Goal: Ask a question: Seek information or help from site administrators or community

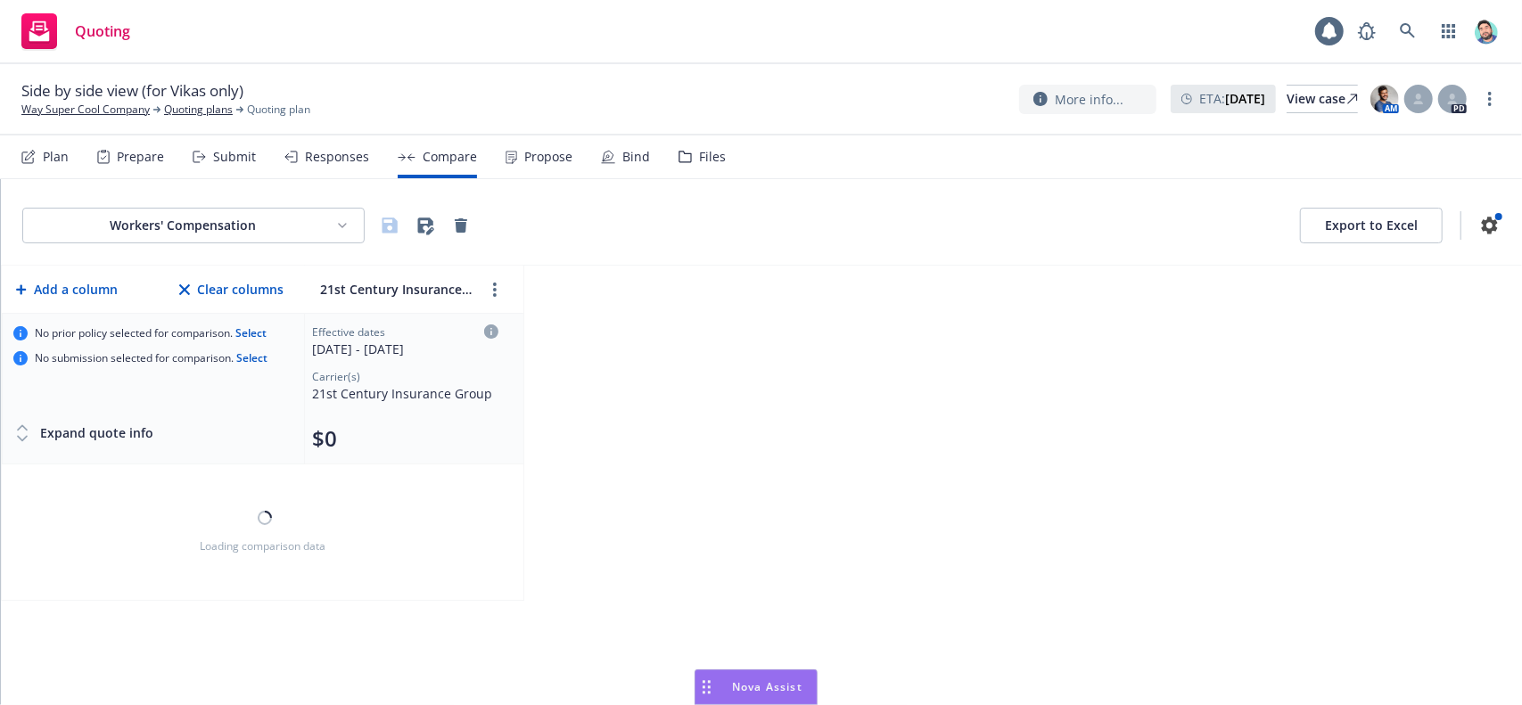
click at [705, 685] on icon "Drag to move" at bounding box center [706, 687] width 8 height 14
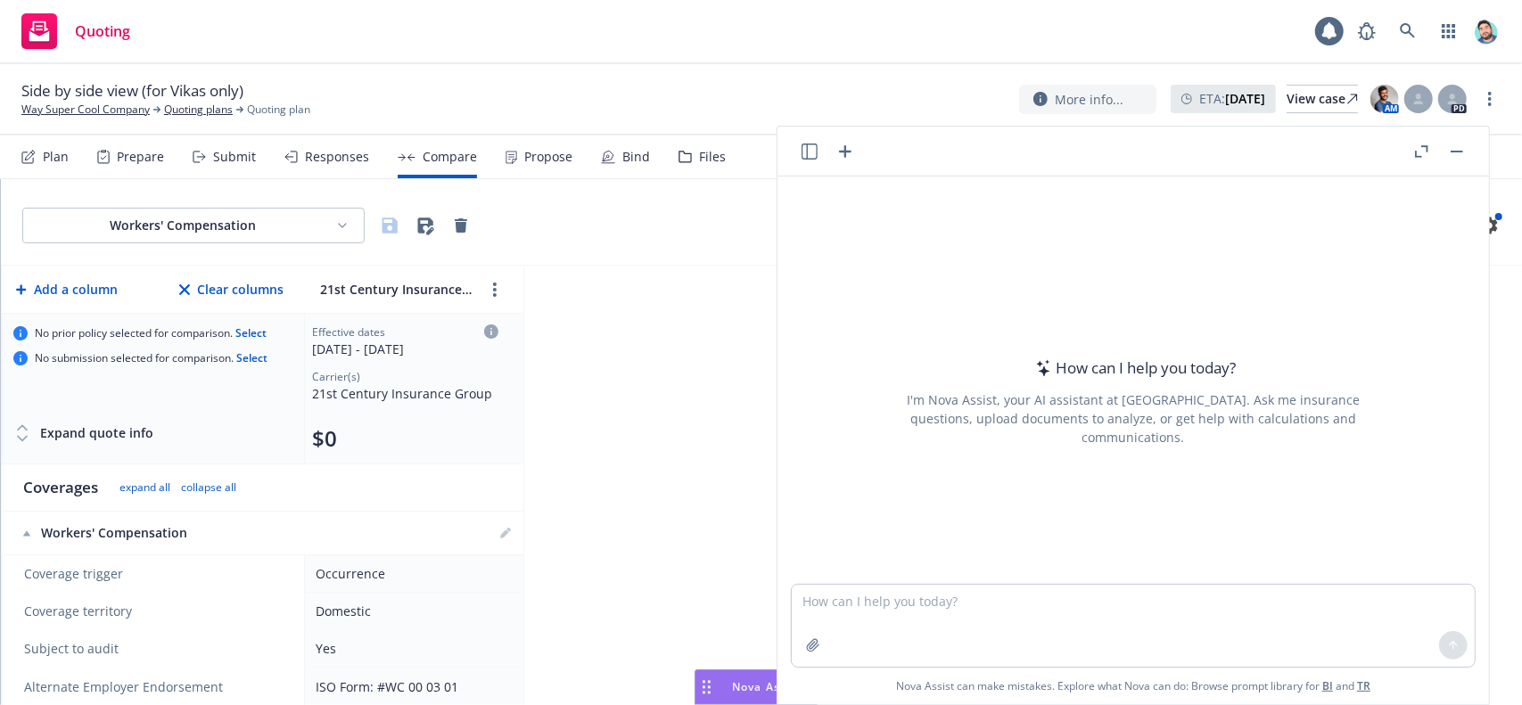
click at [817, 150] on icon "button" at bounding box center [809, 152] width 16 height 16
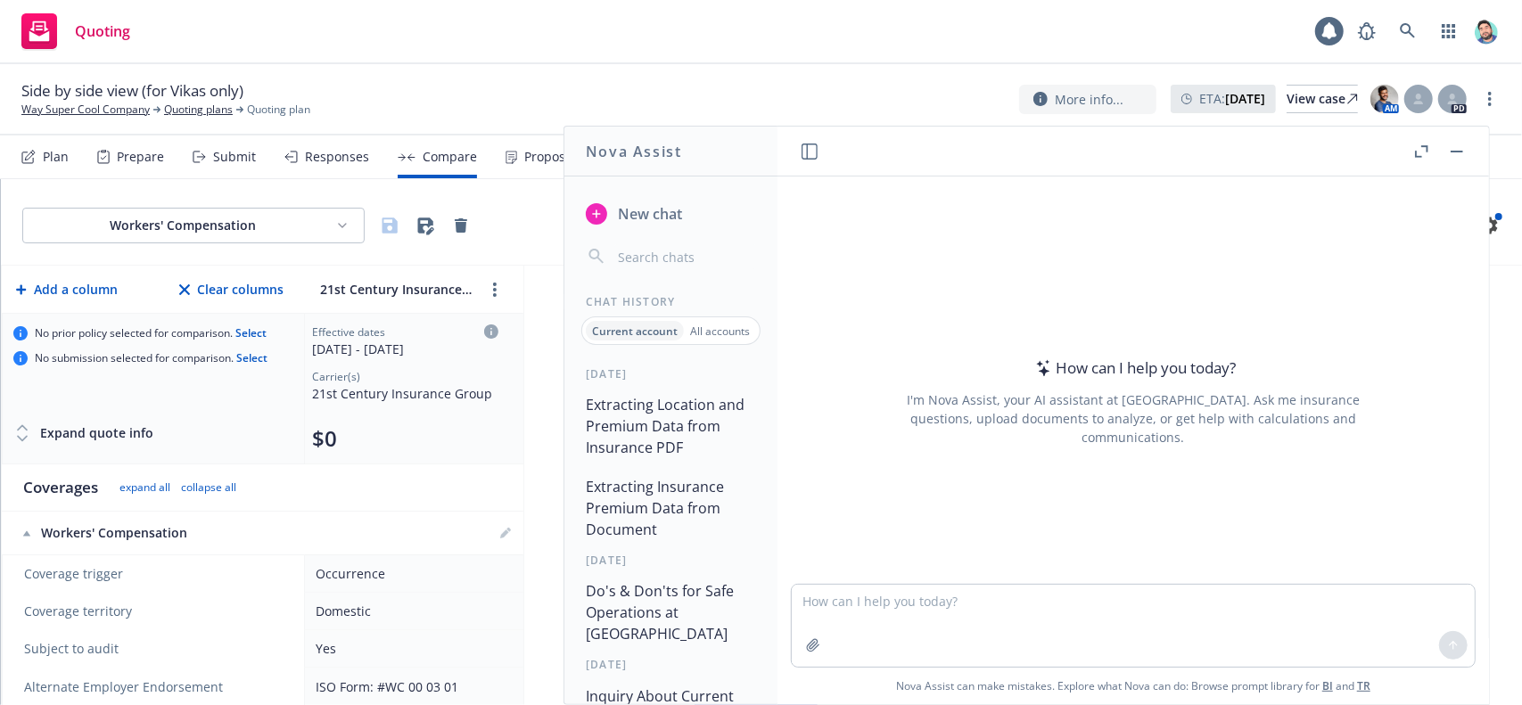
click at [698, 402] on button "Extracting Location and Premium Data from Insurance PDF" at bounding box center [671, 426] width 185 height 75
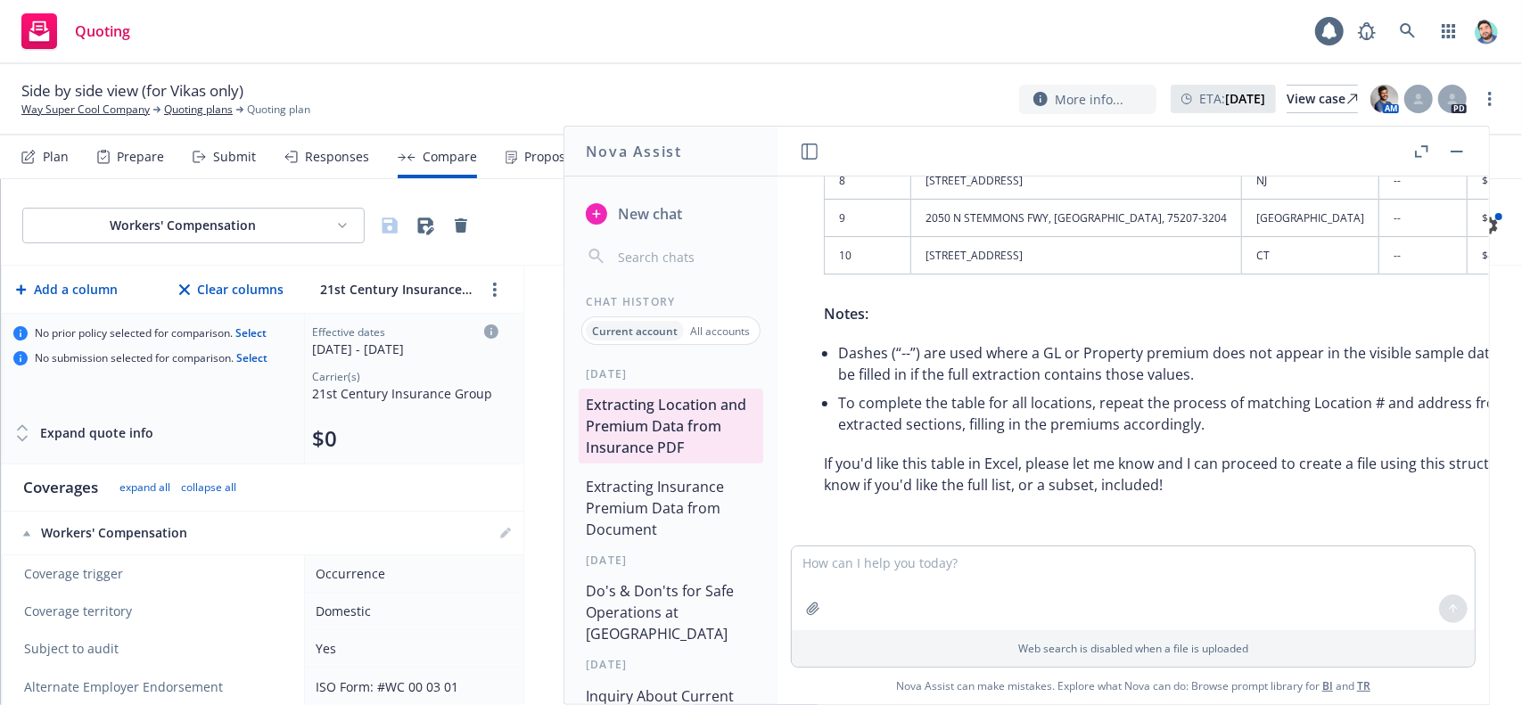
scroll to position [5134, 0]
click at [997, 571] on textarea at bounding box center [1133, 588] width 683 height 84
type textarea "what tools did you use in this chat"
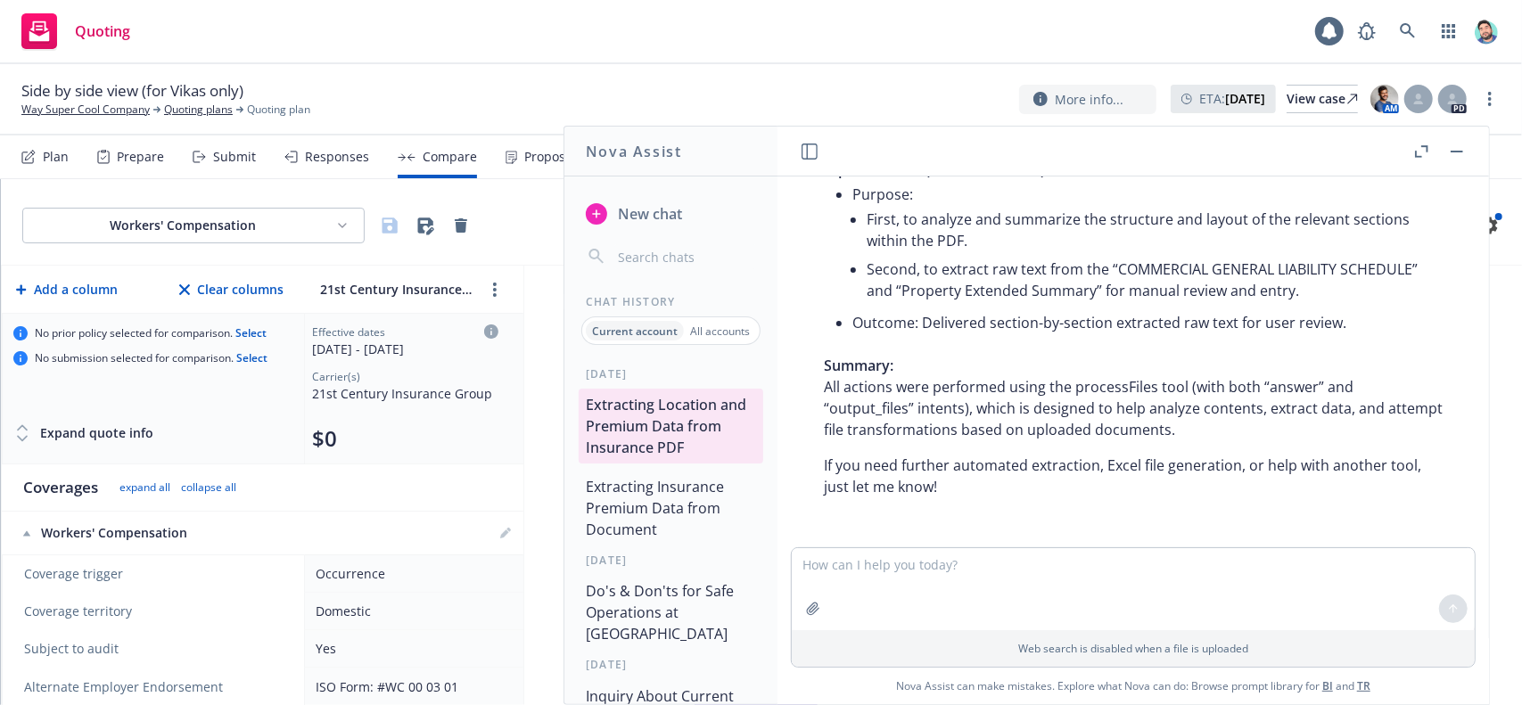
scroll to position [5265, 0]
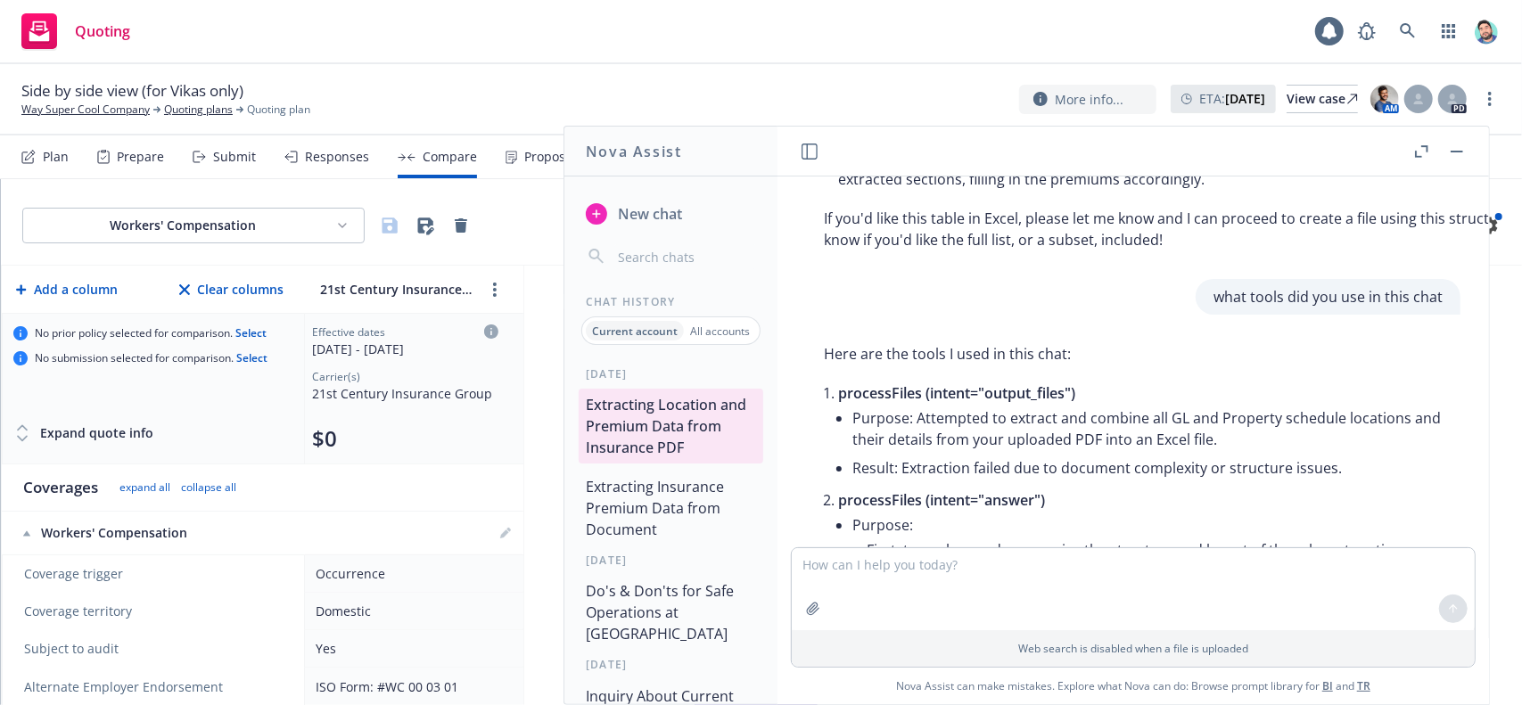
click at [685, 487] on button "Extracting Insurance Premium Data from Document" at bounding box center [671, 508] width 185 height 75
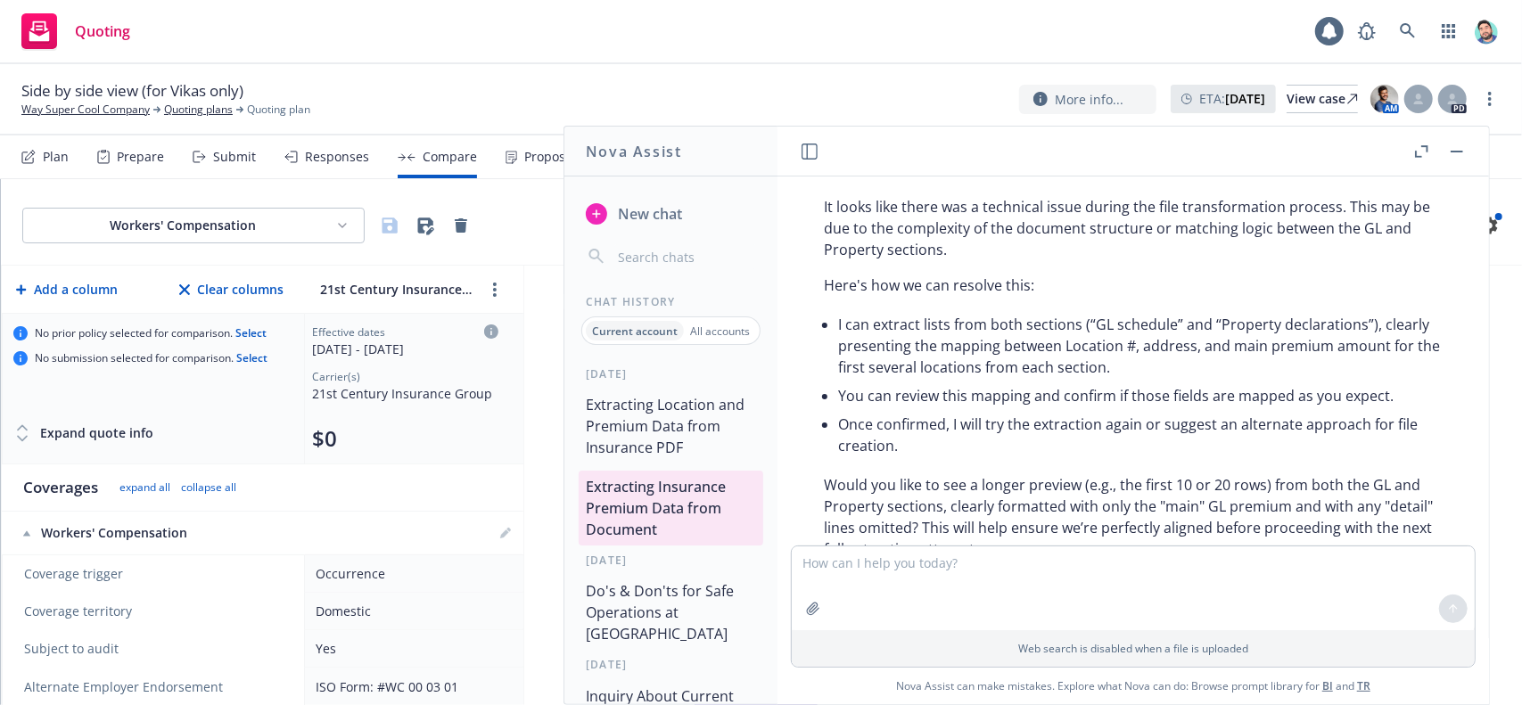
scroll to position [5157, 0]
click at [650, 434] on button "Extracting Location and Premium Data from Insurance PDF" at bounding box center [671, 426] width 185 height 75
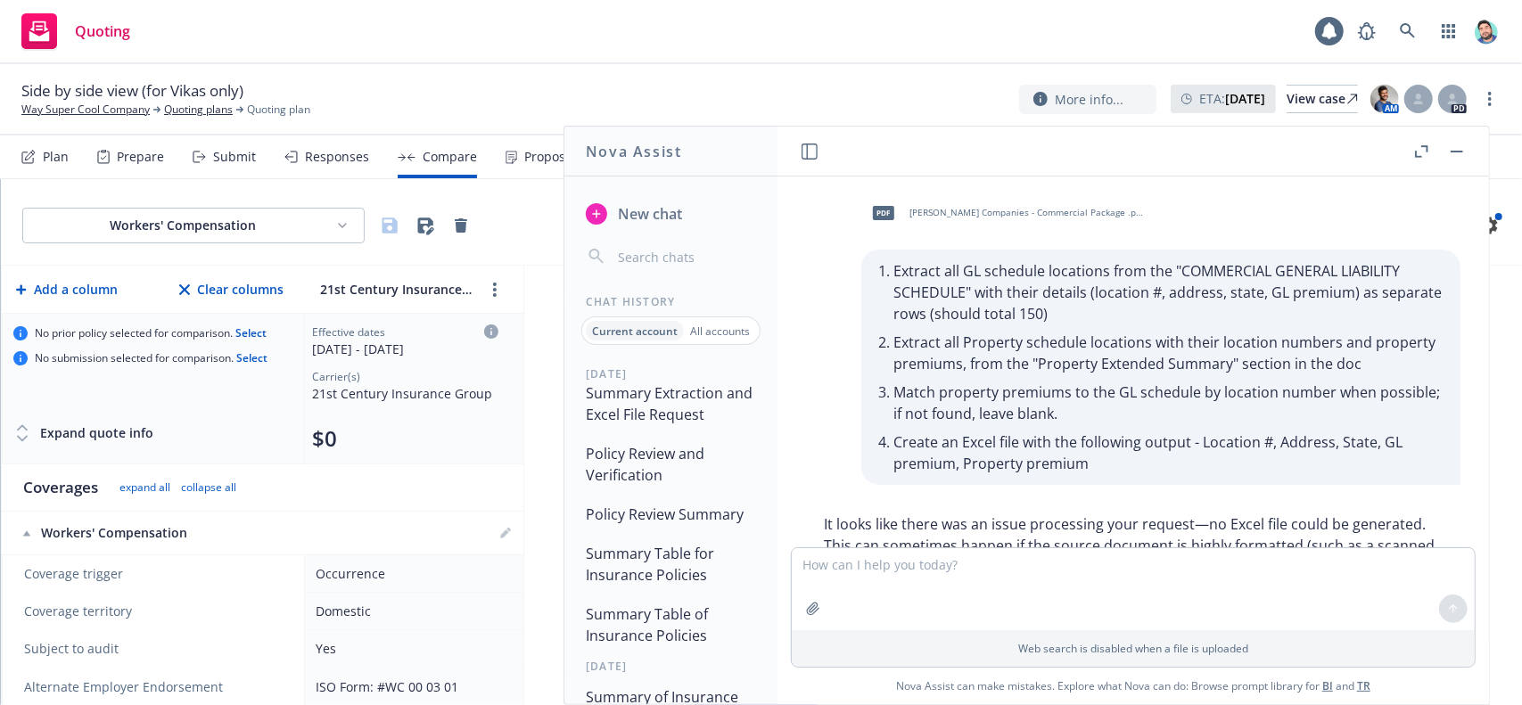
scroll to position [0, 0]
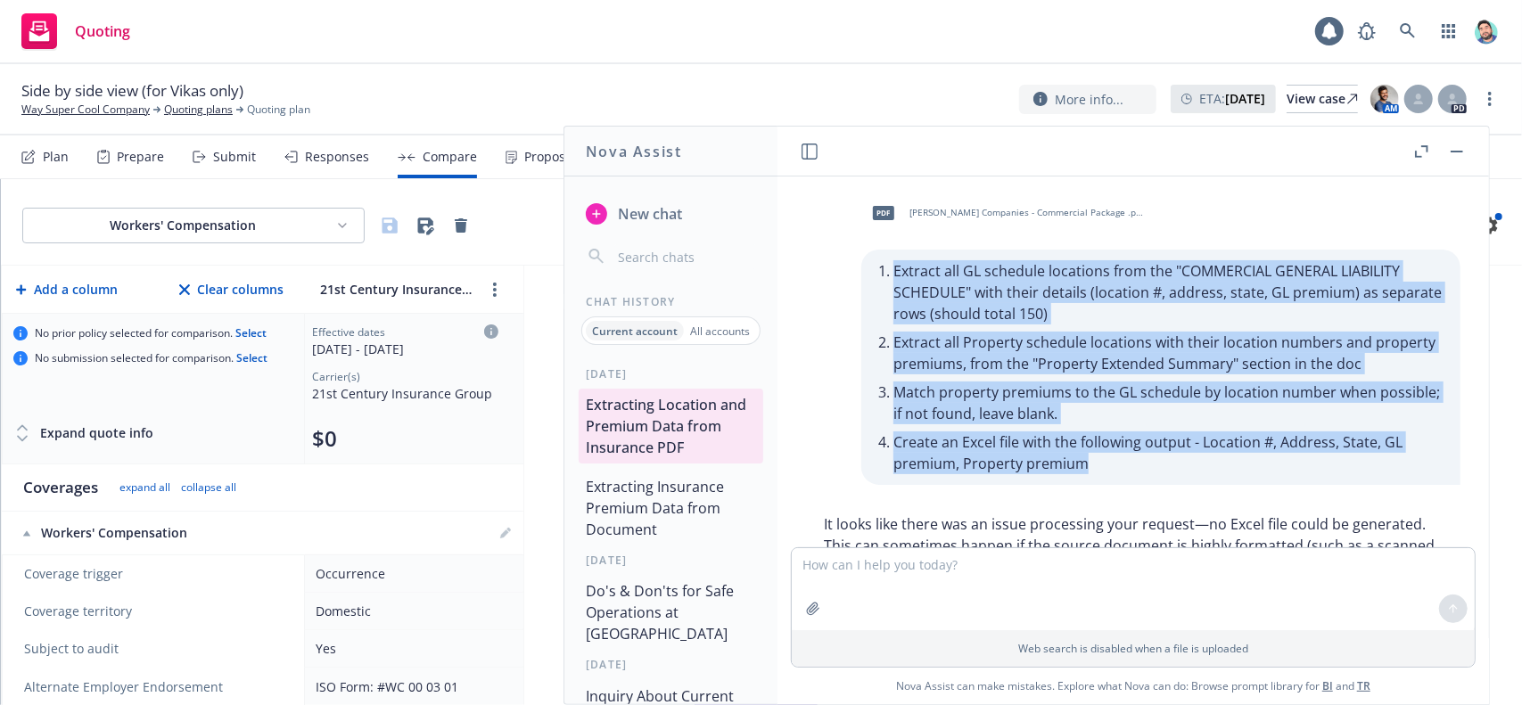
drag, startPoint x: 868, startPoint y: 274, endPoint x: 1088, endPoint y: 456, distance: 285.4
click at [1088, 456] on ul "Extract all GL schedule locations from the "COMMERCIAL GENERAL LIABILITY SCHEDU…" at bounding box center [1167, 367] width 549 height 221
copy ul "Extract all GL schedule locations from the "COMMERCIAL GENERAL LIABILITY SCHEDU…"
click at [989, 391] on li "Match property premiums to the GL schedule by location number when possible; if…" at bounding box center [1167, 403] width 549 height 50
click at [992, 393] on li "Match property premiums to the GL schedule by location number when possible; if…" at bounding box center [1167, 403] width 549 height 50
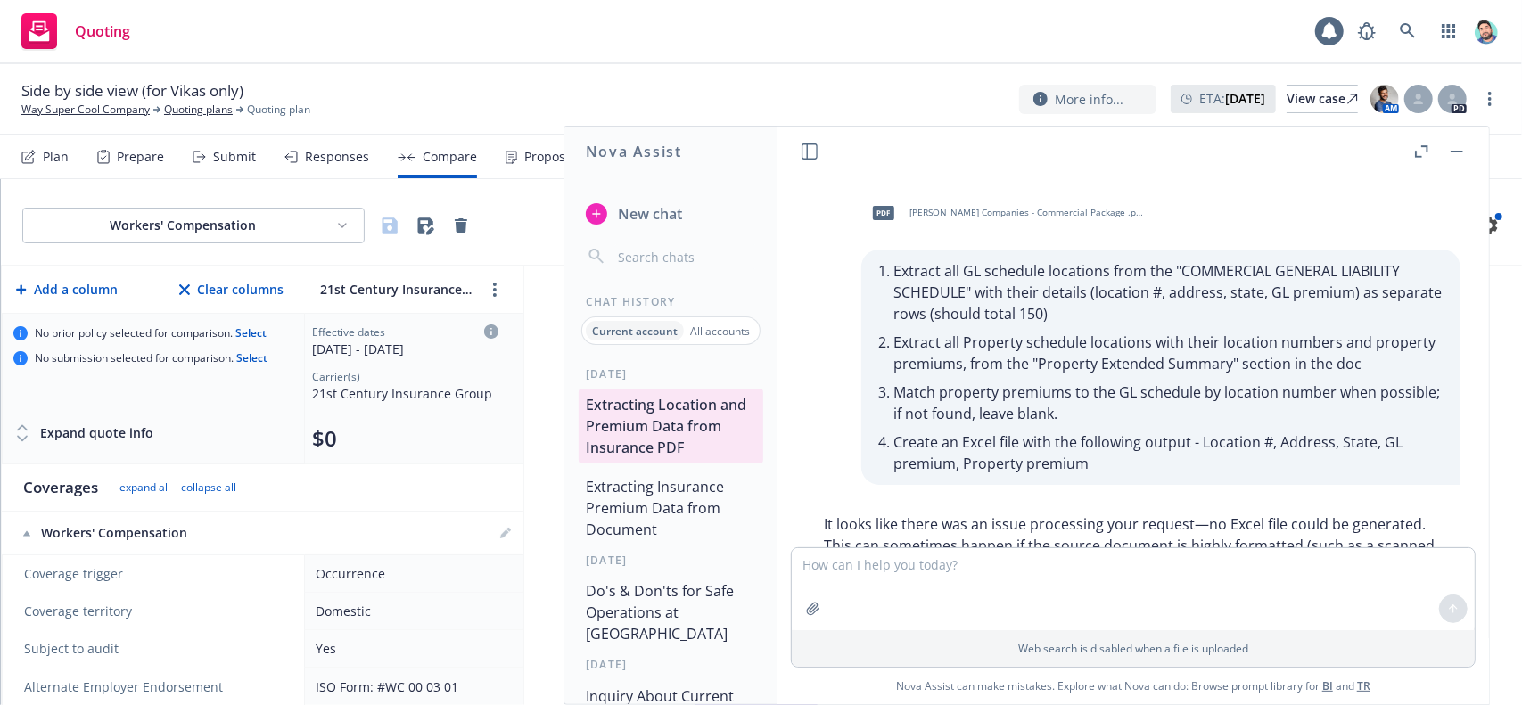
click at [638, 212] on span "New chat" at bounding box center [648, 213] width 68 height 21
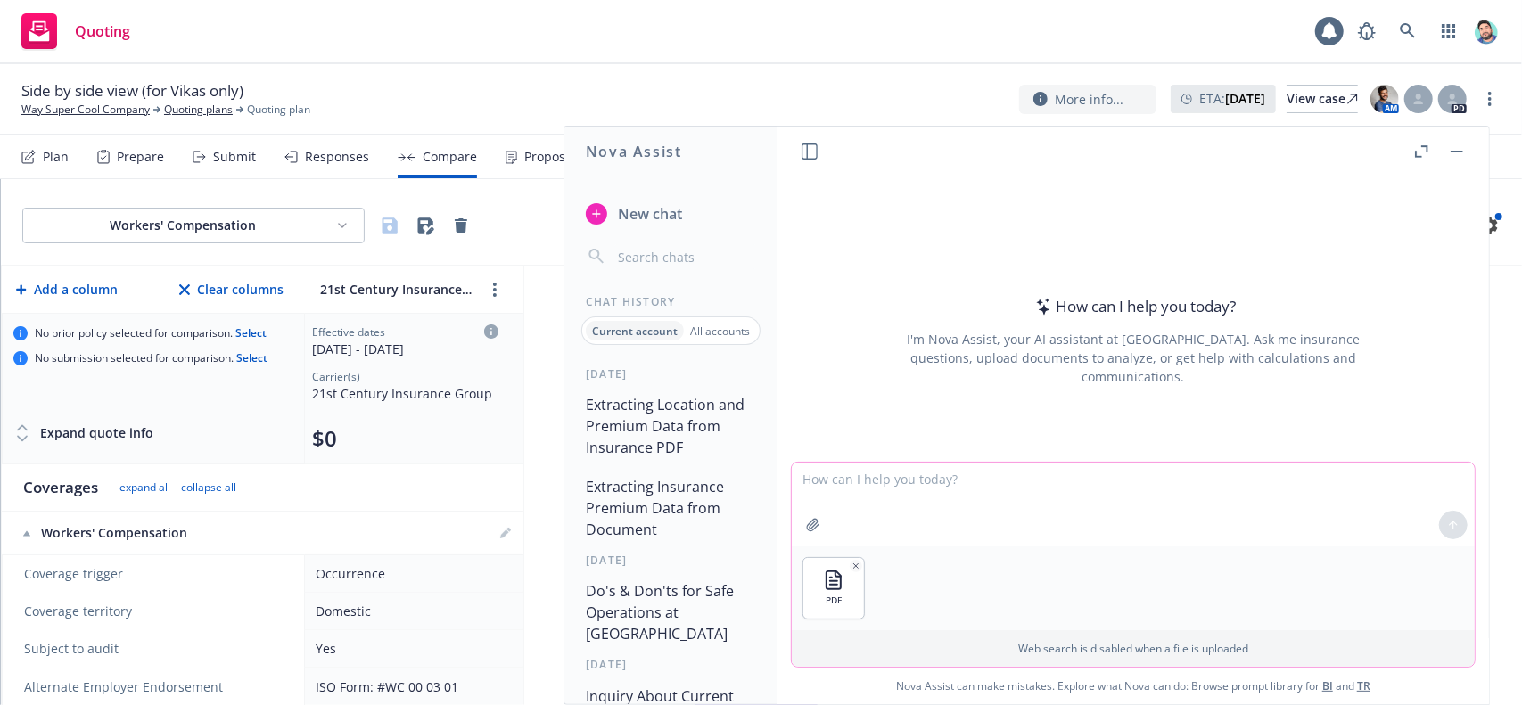
paste textarea "Extract all GL schedule locations from the "COMMERCIAL GENERAL LIABILITY SCHEDU…"
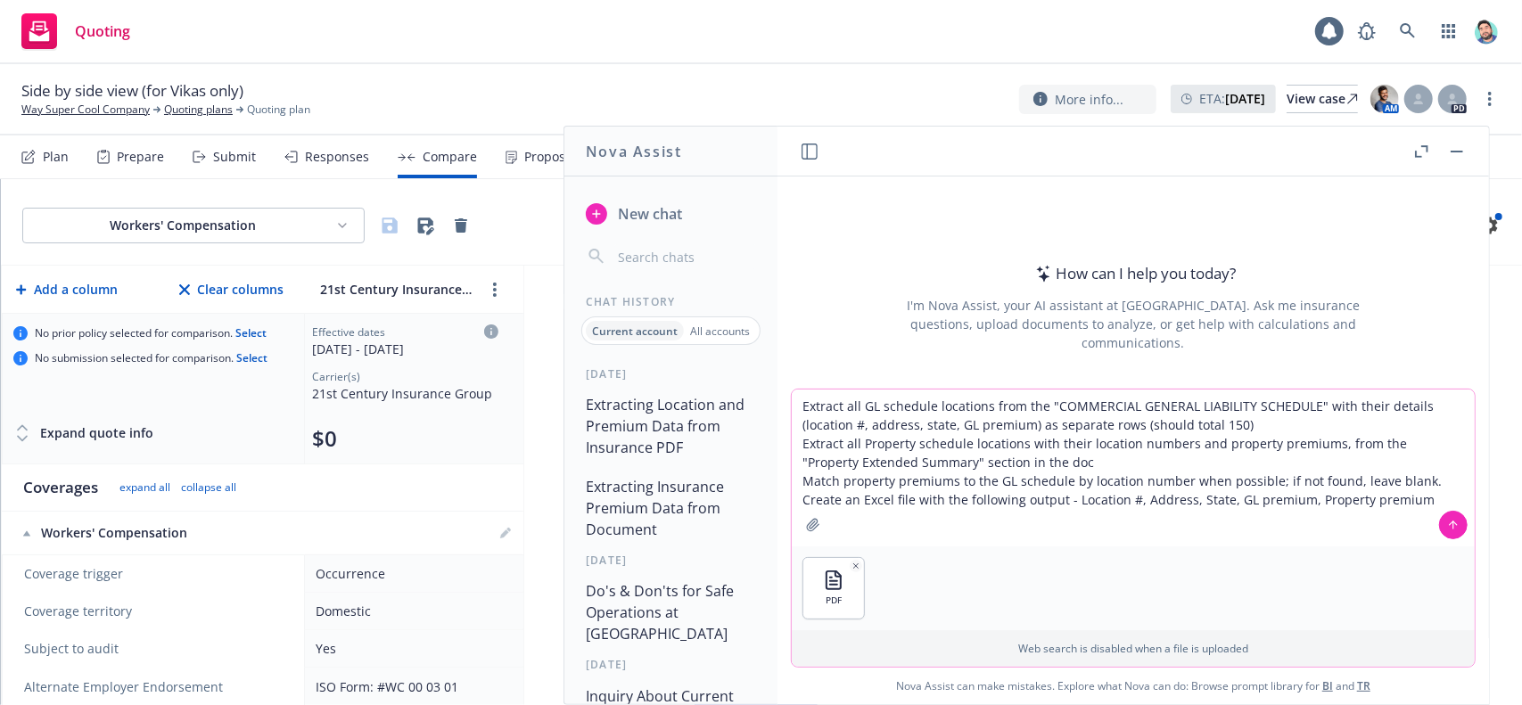
click at [797, 410] on textarea "Extract all GL schedule locations from the "COMMERCIAL GENERAL LIABILITY SCHEDU…" at bounding box center [1133, 468] width 683 height 157
click at [794, 441] on textarea "From the attached pdf document: - Extract all GL schedule locations from the "C…" at bounding box center [1133, 459] width 683 height 176
click at [794, 482] on textarea "From the attached pdf document: - Extract all GL schedule locations from the "C…" at bounding box center [1133, 459] width 683 height 176
click at [799, 502] on textarea "From the attached pdf document: - Extract all GL schedule locations from the "C…" at bounding box center [1133, 459] width 683 height 176
click at [1168, 463] on textarea "From the attached pdf document, please do the following in this order: - Extrac…" at bounding box center [1133, 459] width 683 height 176
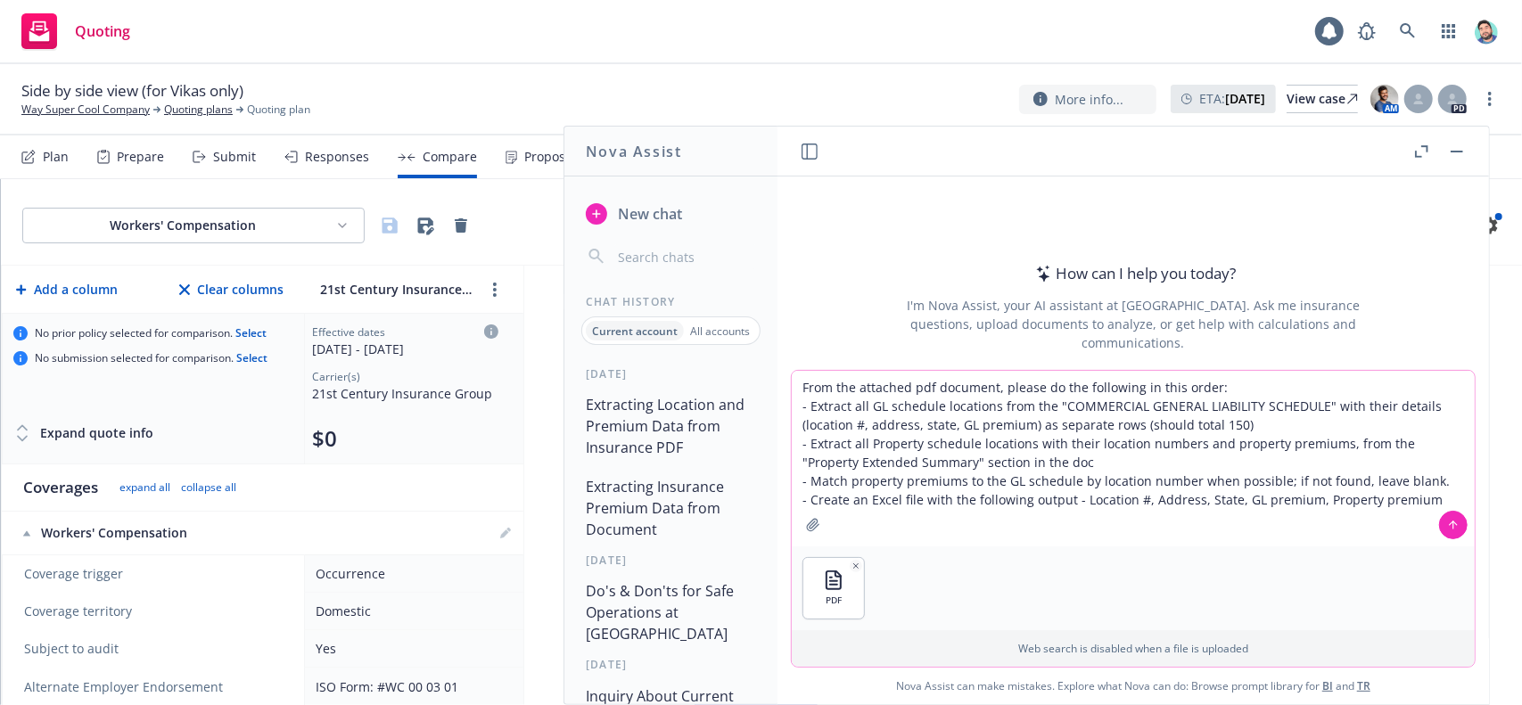
click at [1083, 484] on textarea "From the attached pdf document, please do the following in this order: - Extrac…" at bounding box center [1133, 459] width 683 height 176
click at [1262, 425] on textarea "From the attached pdf document, please do the following in this order: - Extrac…" at bounding box center [1133, 459] width 683 height 176
drag, startPoint x: 1241, startPoint y: 427, endPoint x: 1283, endPoint y: 424, distance: 42.0
click at [1391, 423] on textarea "From the attached pdf document, please do the following in this order: - Extrac…" at bounding box center [1133, 459] width 683 height 176
click at [1279, 423] on textarea "From the attached pdf document, please do the following in this order: - Extrac…" at bounding box center [1133, 459] width 683 height 176
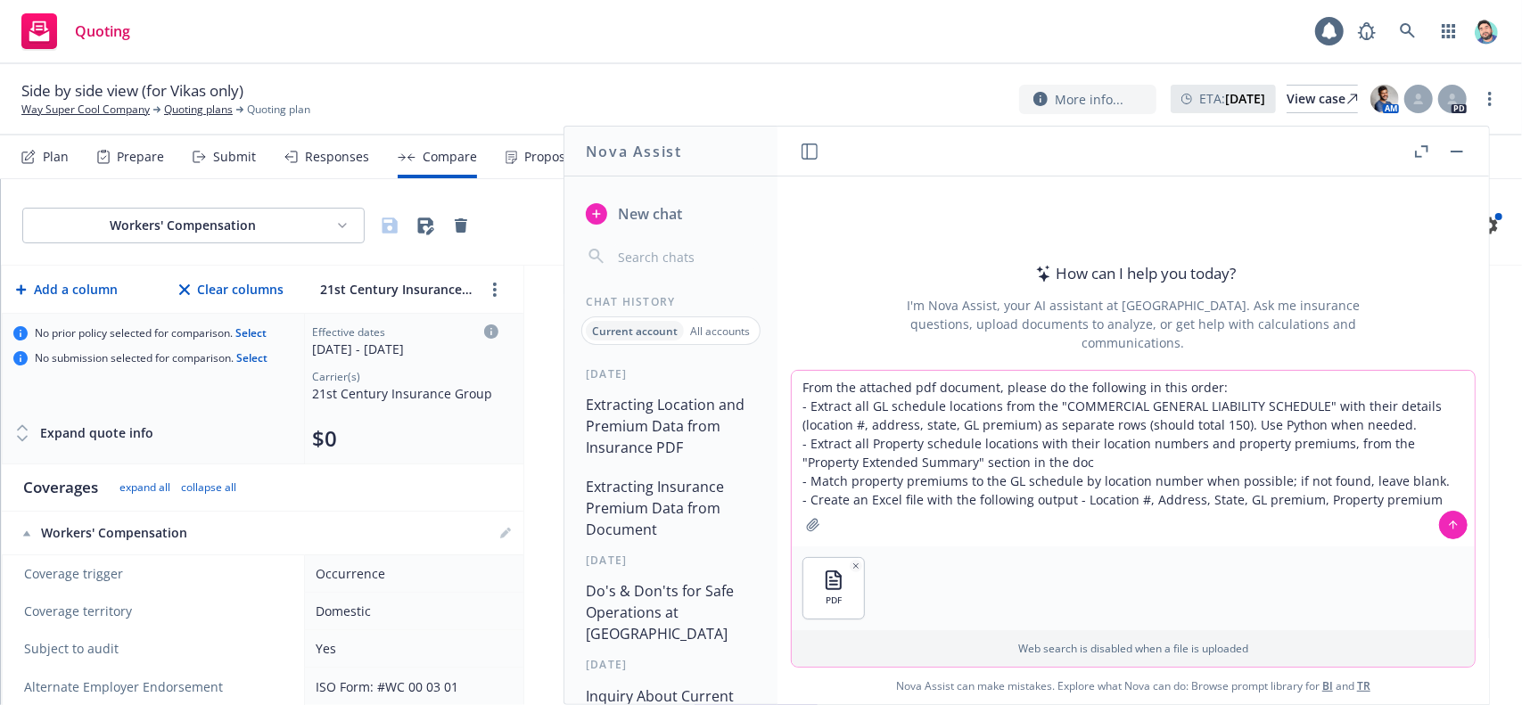
click at [1279, 423] on textarea "From the attached pdf document, please do the following in this order: - Extrac…" at bounding box center [1133, 459] width 683 height 176
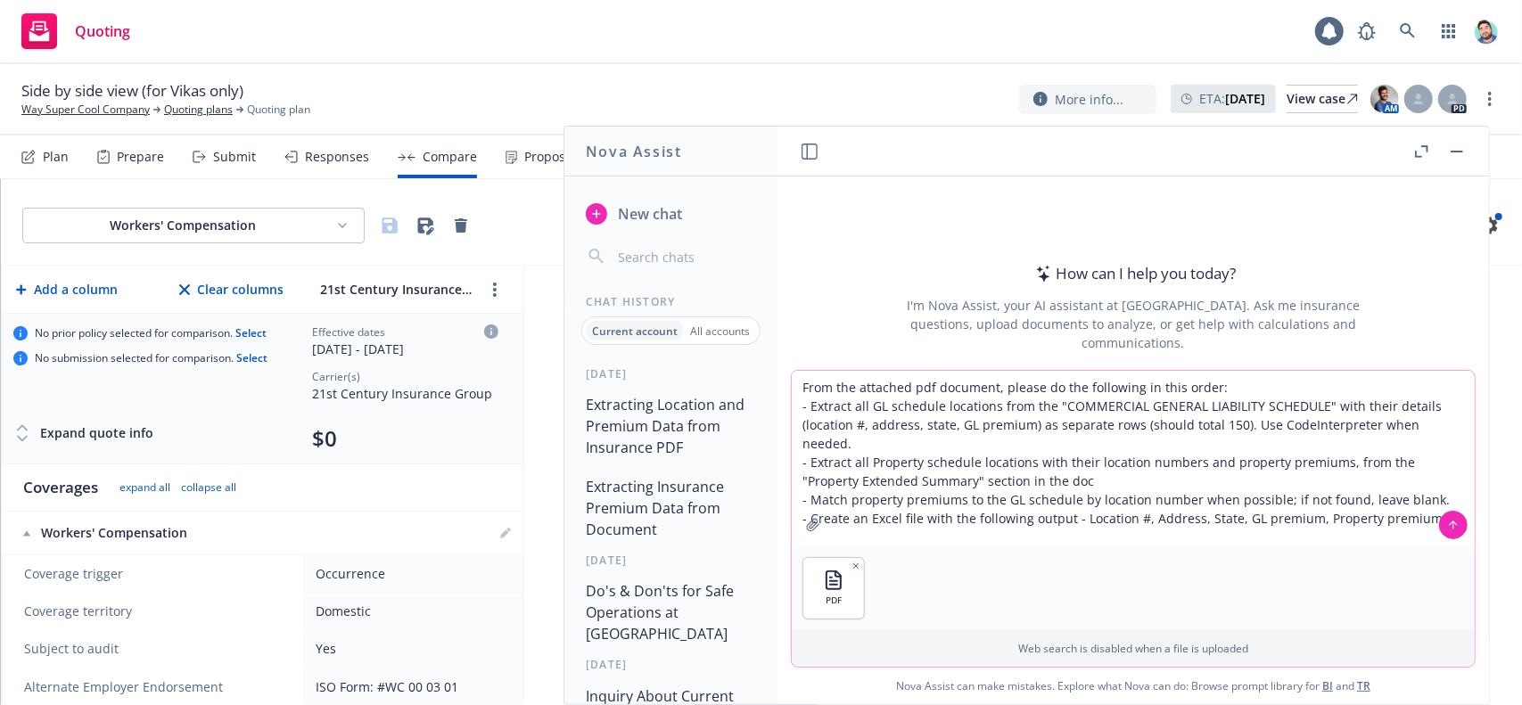
drag, startPoint x: 1240, startPoint y: 423, endPoint x: 1350, endPoint y: 426, distance: 110.6
click at [1350, 426] on textarea "From the attached pdf document, please do the following in this order: - Extrac…" at bounding box center [1133, 459] width 683 height 176
click at [1291, 423] on textarea "From the attached pdf document, please do the following in this order: - Extrac…" at bounding box center [1133, 459] width 683 height 176
click at [1293, 424] on textarea "From the attached pdf document, please do the following in this order: - Extrac…" at bounding box center [1133, 459] width 683 height 176
drag, startPoint x: 1243, startPoint y: 427, endPoint x: 1449, endPoint y: 427, distance: 205.9
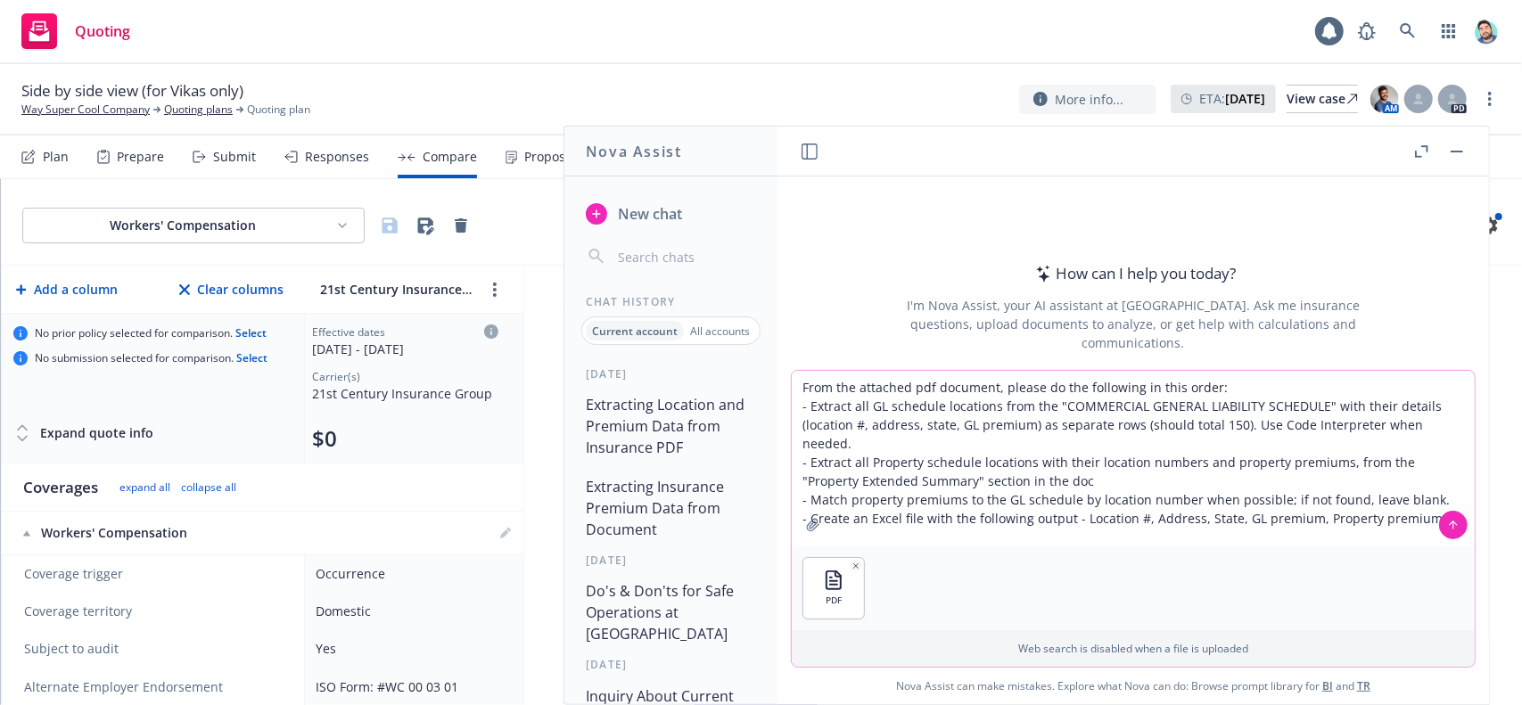
click at [1449, 427] on textarea "From the attached pdf document, please do the following in this order: - Extrac…" at bounding box center [1133, 459] width 683 height 176
click at [1088, 464] on textarea "From the attached pdf document, please do the following in this order: - Extrac…" at bounding box center [1133, 459] width 683 height 176
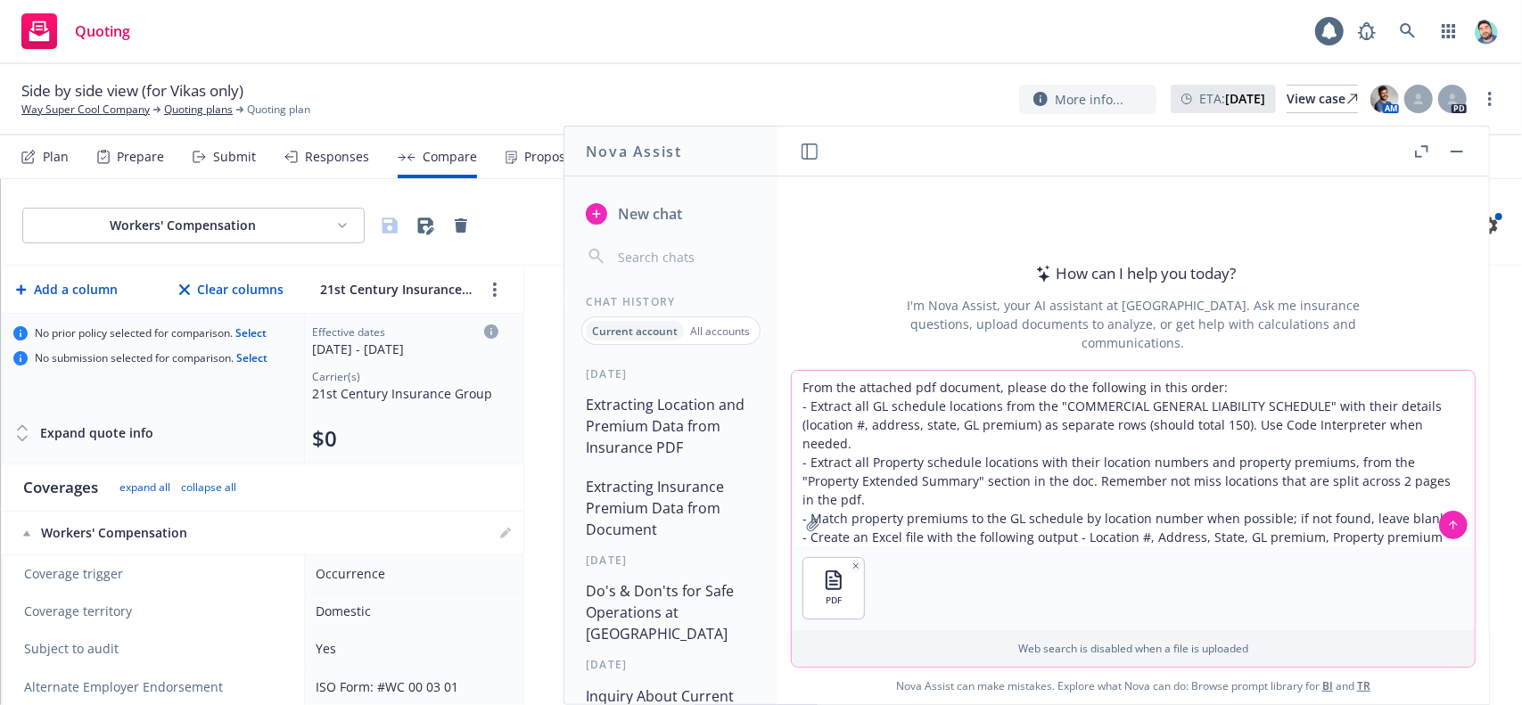
paste textarea "Use Code Interpreter when needed."
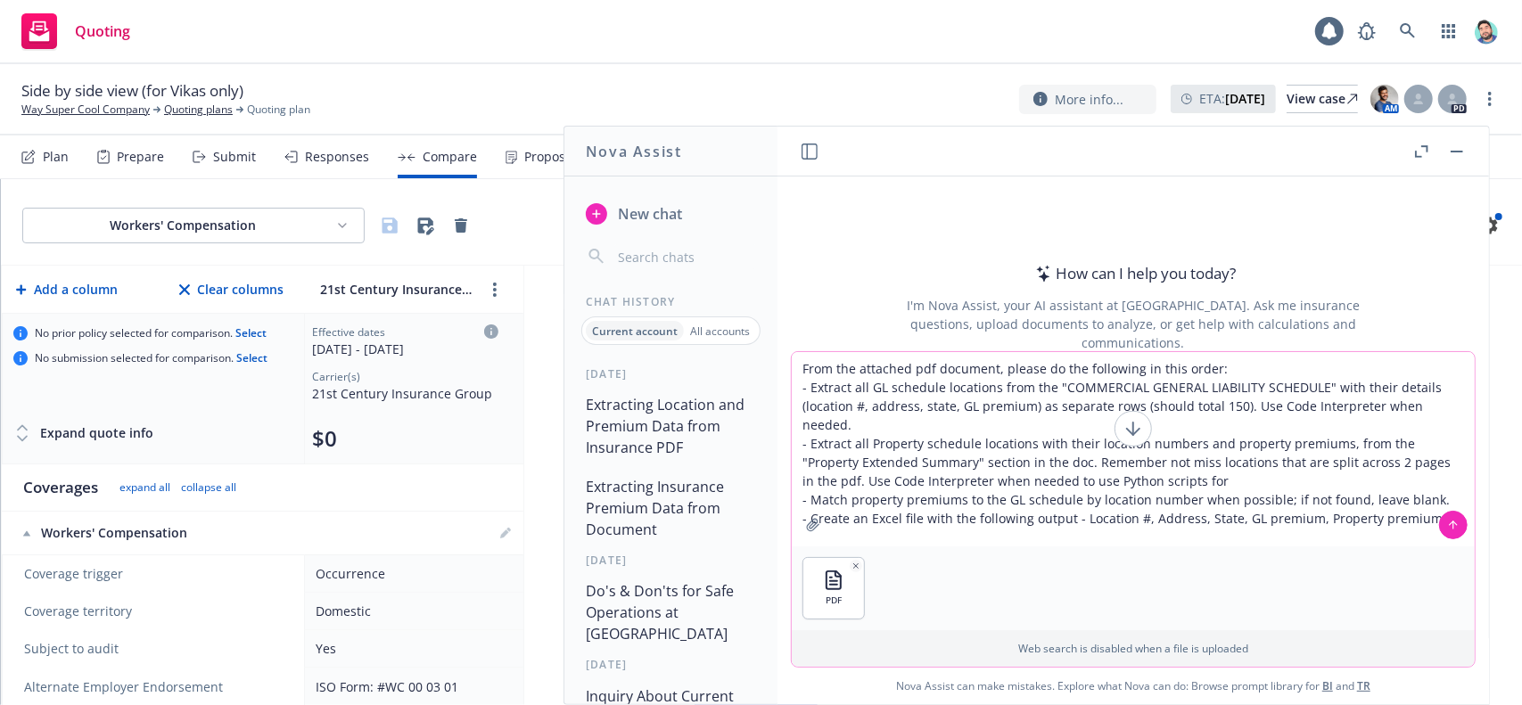
paste textarea "extracting, cleaning, merging, and exporting data."
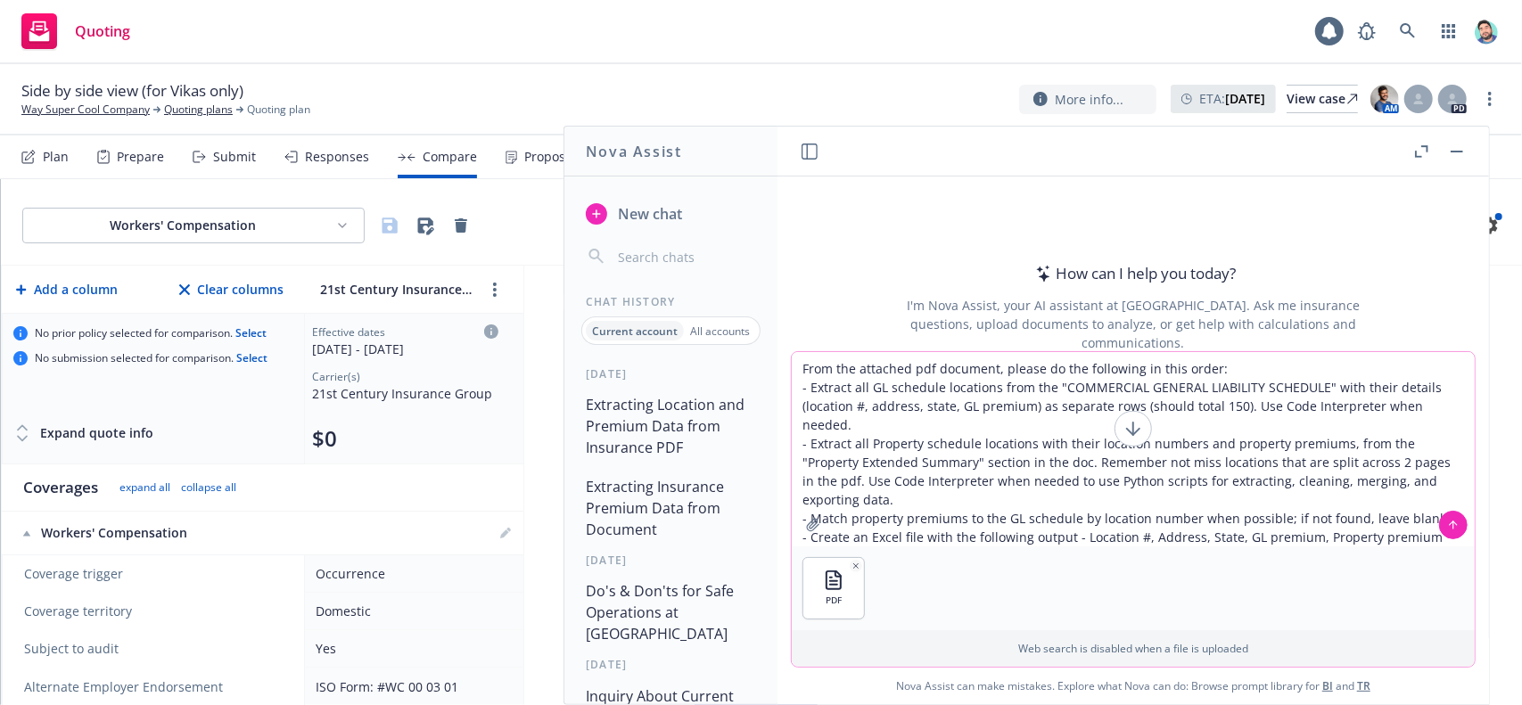
drag, startPoint x: 1432, startPoint y: 447, endPoint x: 1432, endPoint y: 459, distance: 12.5
click at [1432, 459] on textarea "From the attached pdf document, please do the following in this order: - Extrac…" at bounding box center [1133, 449] width 683 height 194
click at [1395, 415] on textarea "From the attached pdf document, please do the following in this order: - Extrac…" at bounding box center [1133, 449] width 683 height 194
drag, startPoint x: 1243, startPoint y: 410, endPoint x: 1455, endPoint y: 406, distance: 212.2
click at [1455, 406] on textarea "From the attached pdf document, please do the following in this order: - Extrac…" at bounding box center [1133, 449] width 683 height 194
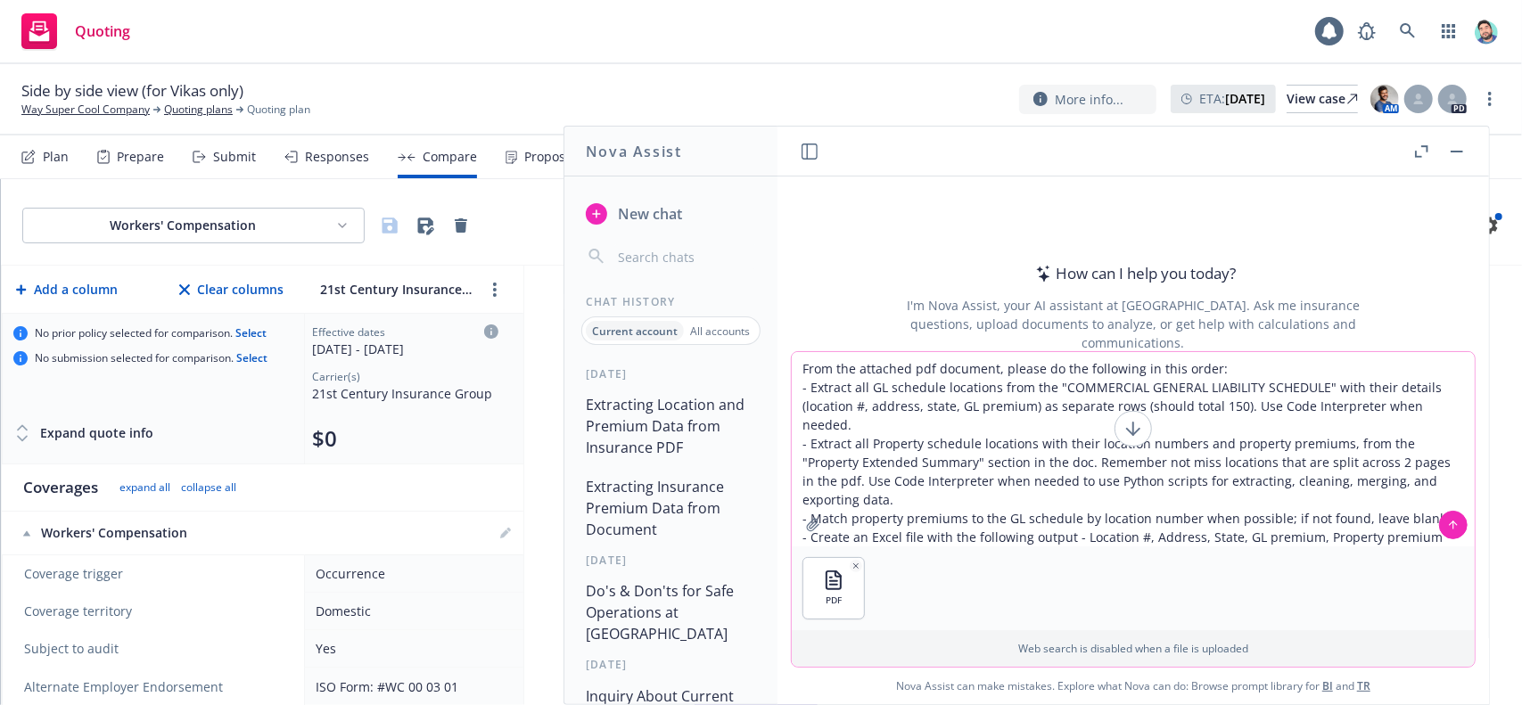
paste textarea "to use Python scripts for extracting, cleaning, merging, and exporting data"
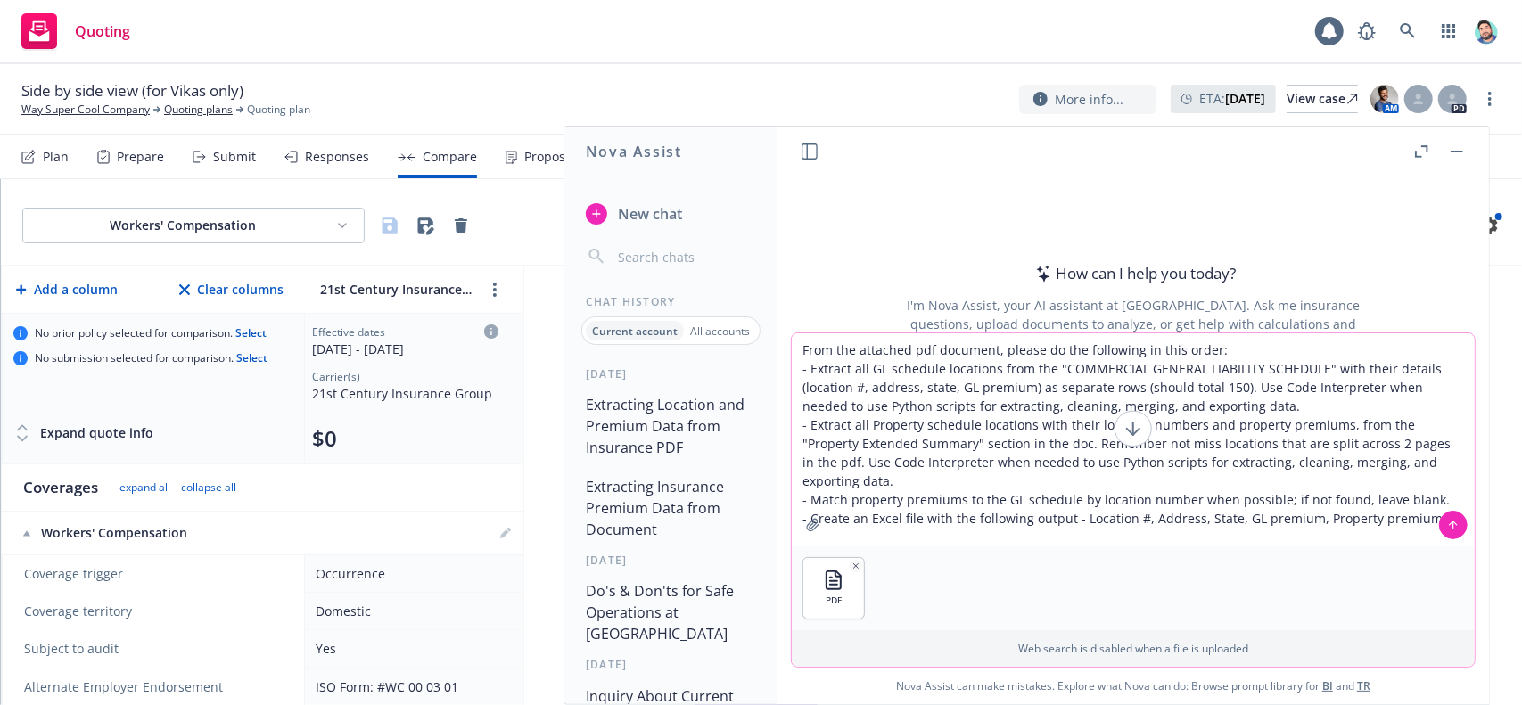
click at [926, 482] on textarea "From the attached pdf document, please do the following in this order: - Extrac…" at bounding box center [1133, 439] width 683 height 213
click at [1427, 480] on textarea "From the attached pdf document, please do the following in this order: - Extrac…" at bounding box center [1133, 439] width 683 height 213
click at [1416, 503] on textarea "From the attached pdf document, please do the following in this order: - Extrac…" at bounding box center [1133, 439] width 683 height 213
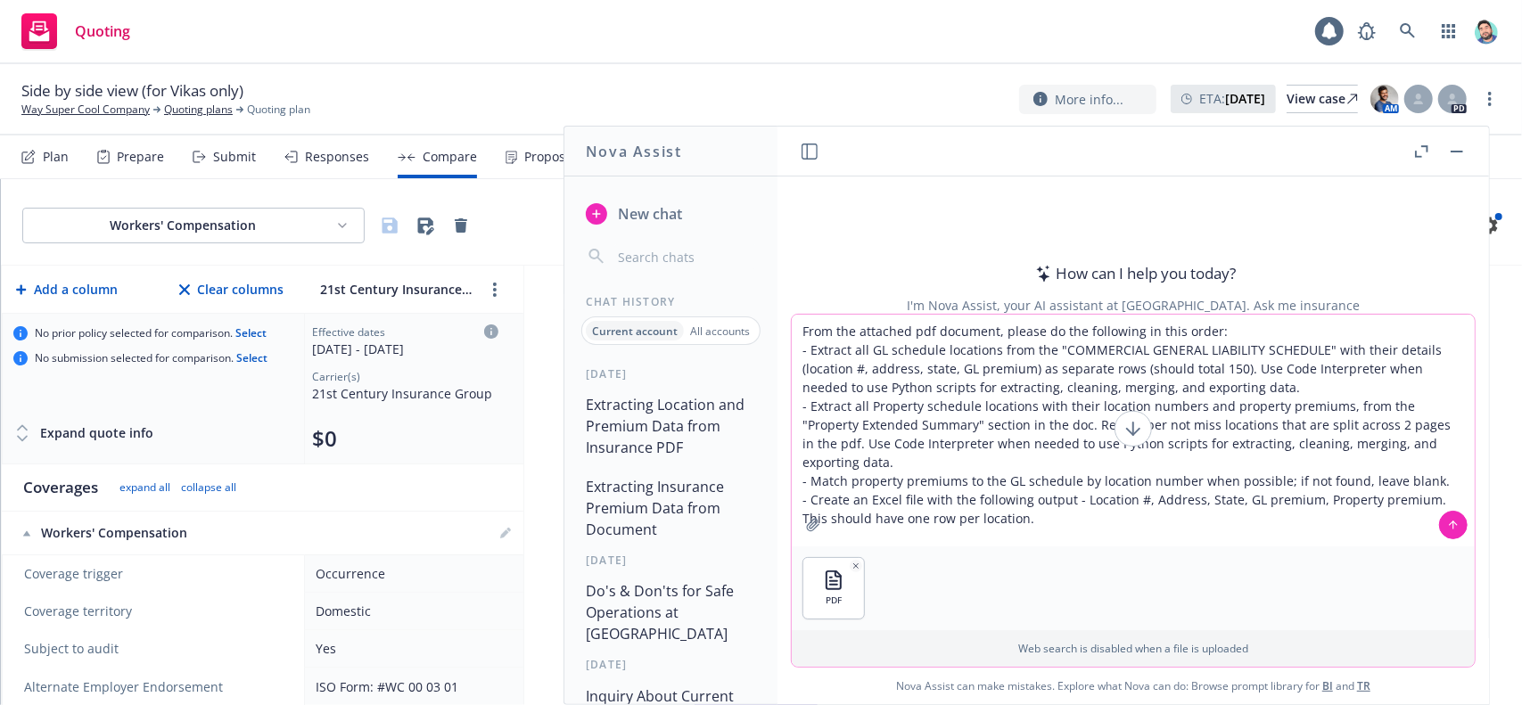
click at [1177, 372] on textarea "From the attached pdf document, please do the following in this order: - Extrac…" at bounding box center [1133, 431] width 683 height 232
click at [1057, 513] on textarea "From the attached pdf document, please do the following in this order: - Extrac…" at bounding box center [1133, 431] width 683 height 232
drag, startPoint x: 1130, startPoint y: 369, endPoint x: 1307, endPoint y: 365, distance: 176.6
click at [1307, 365] on textarea "From the attached pdf document, please do the following in this order: - Extrac…" at bounding box center [1133, 431] width 683 height 232
type textarea "From the attached pdf document, please do the following in this order: - Extrac…"
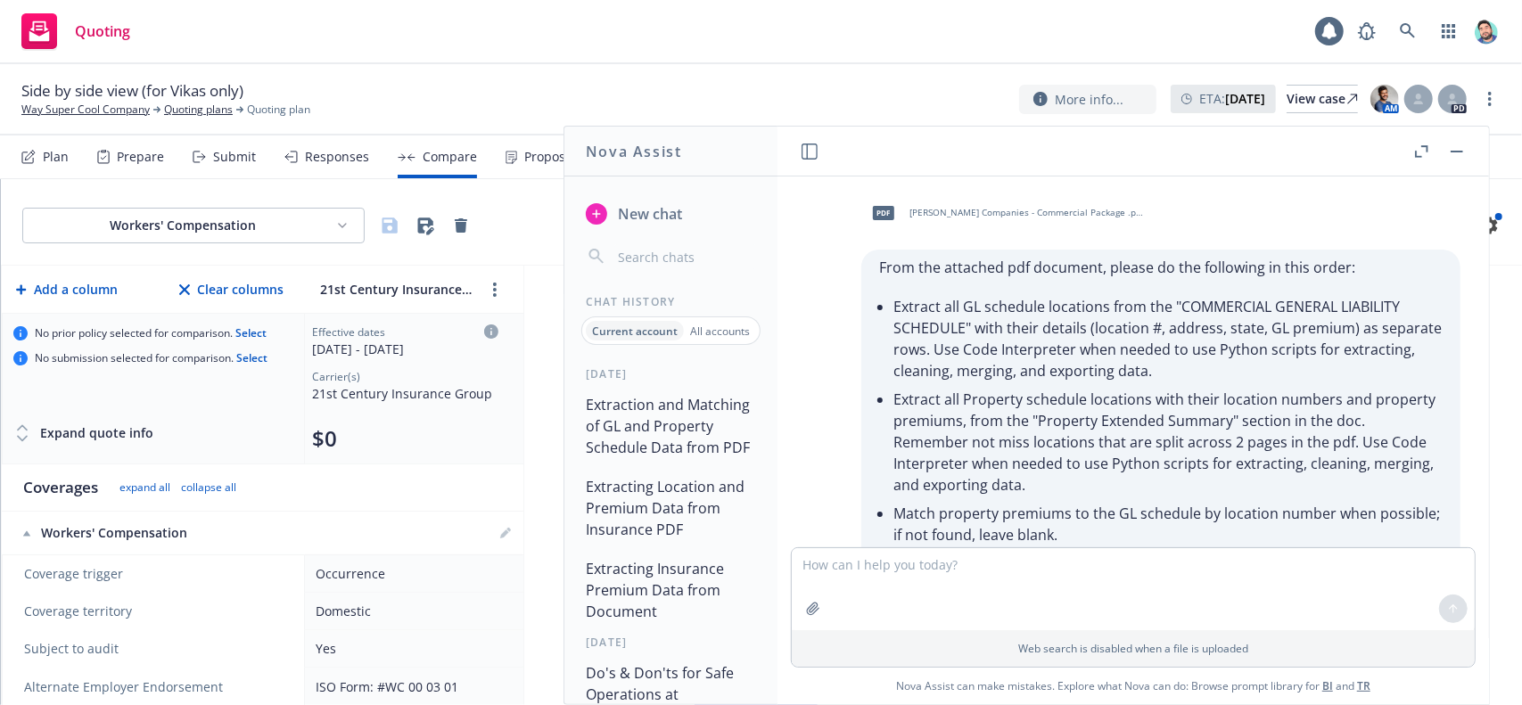
click at [1456, 152] on button "button" at bounding box center [1456, 151] width 21 height 21
